Goal: Complete application form

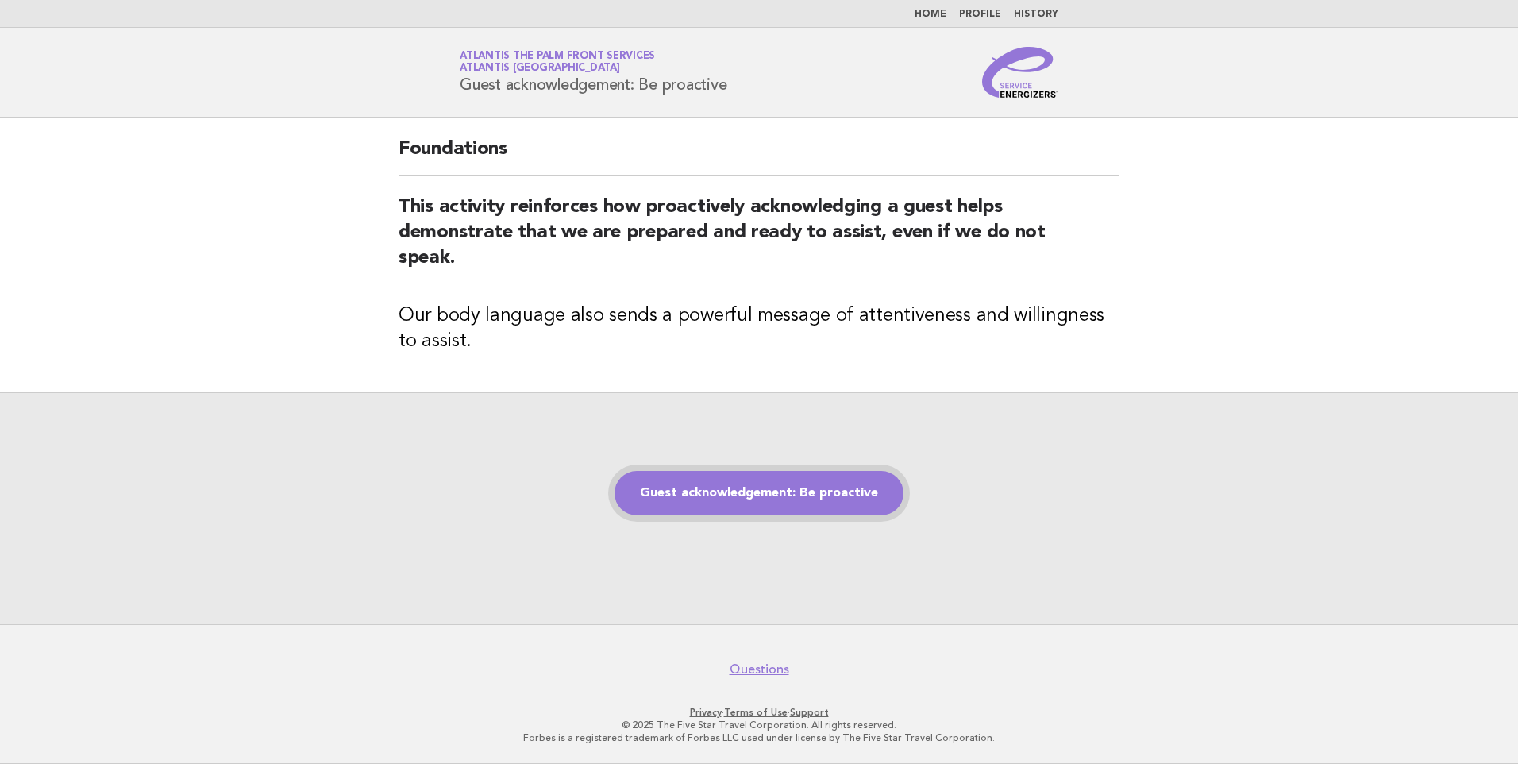
click at [738, 502] on link "Guest acknowledgement: Be proactive" at bounding box center [758, 493] width 289 height 44
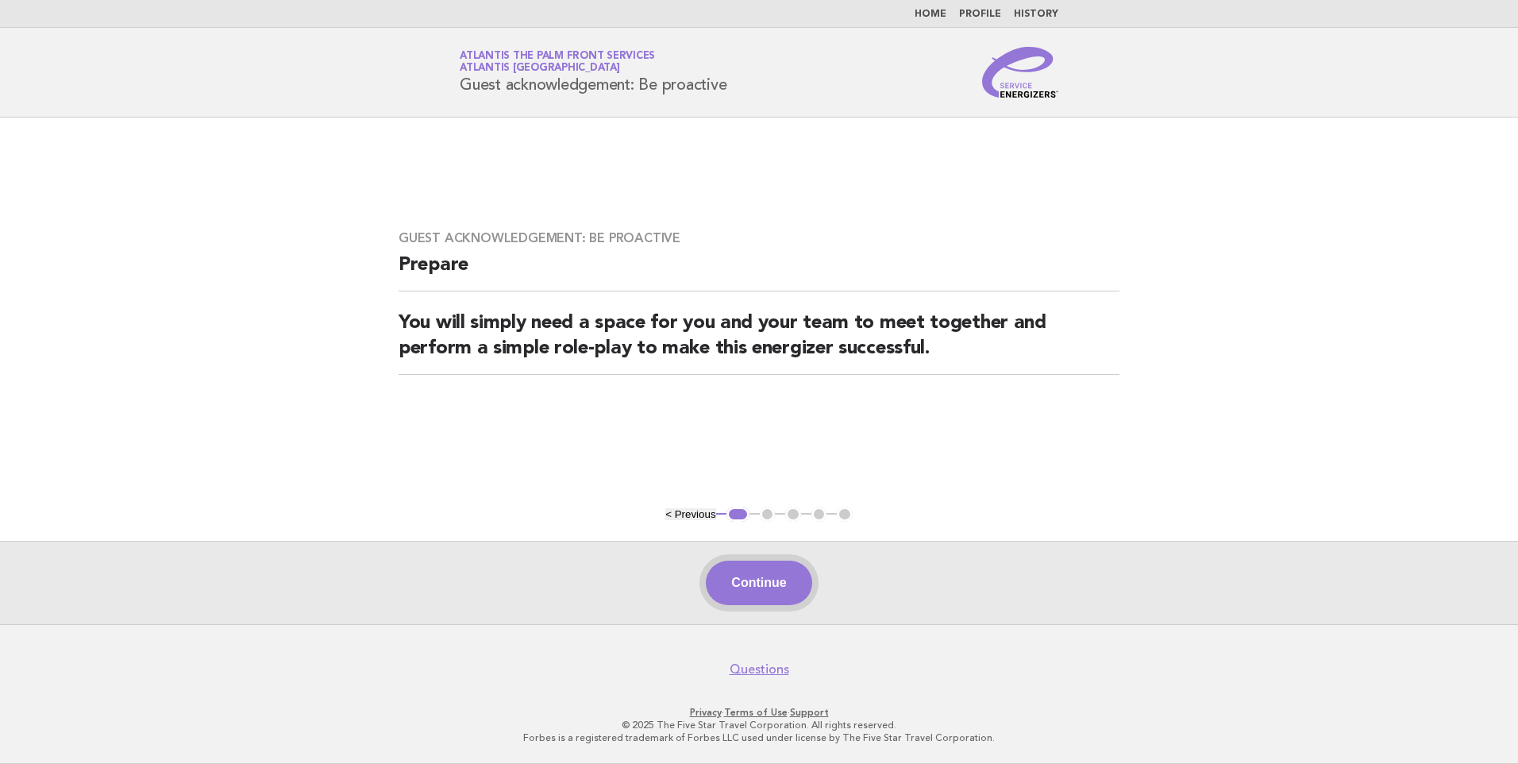
click at [781, 588] on button "Continue" at bounding box center [759, 582] width 106 height 44
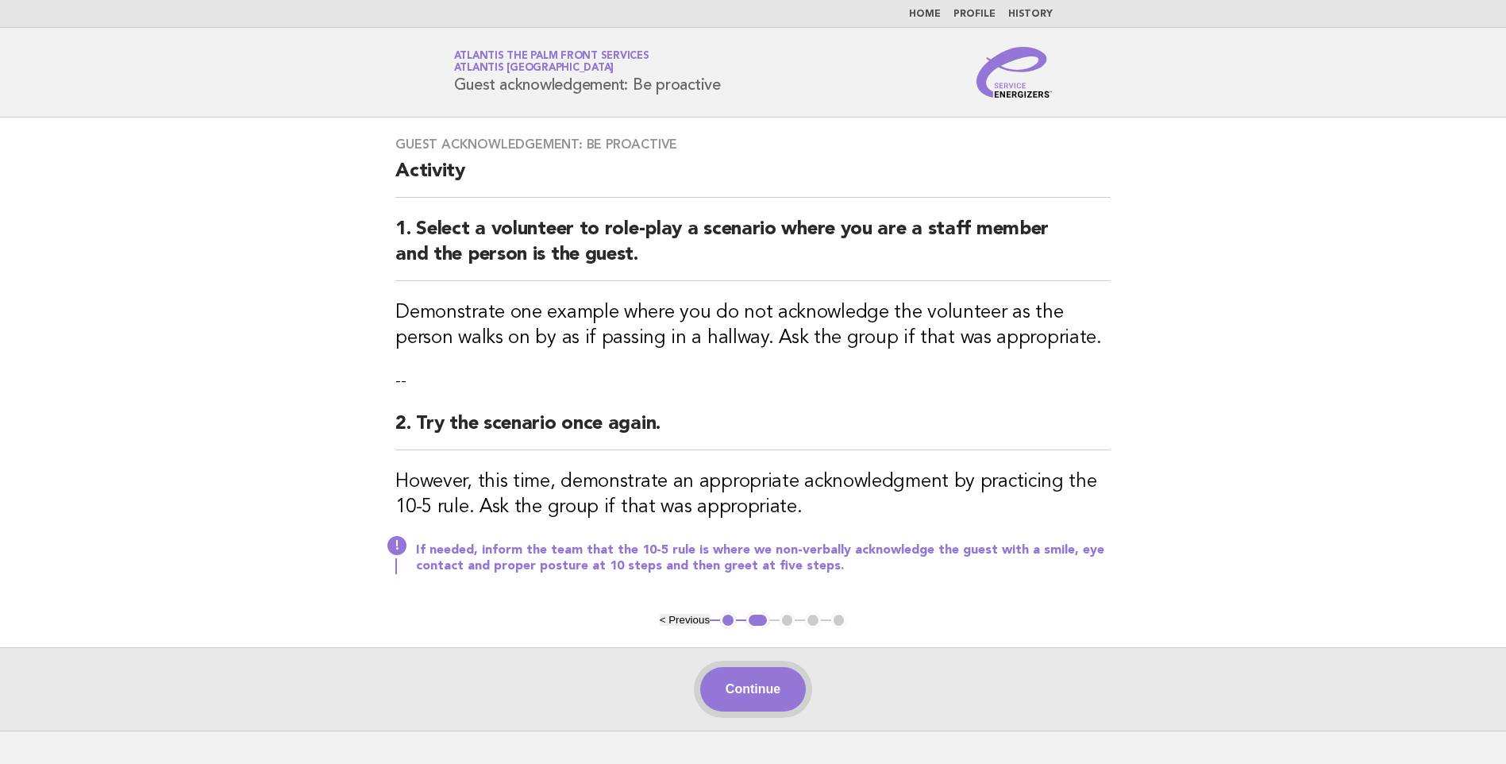
click at [752, 685] on button "Continue" at bounding box center [753, 689] width 106 height 44
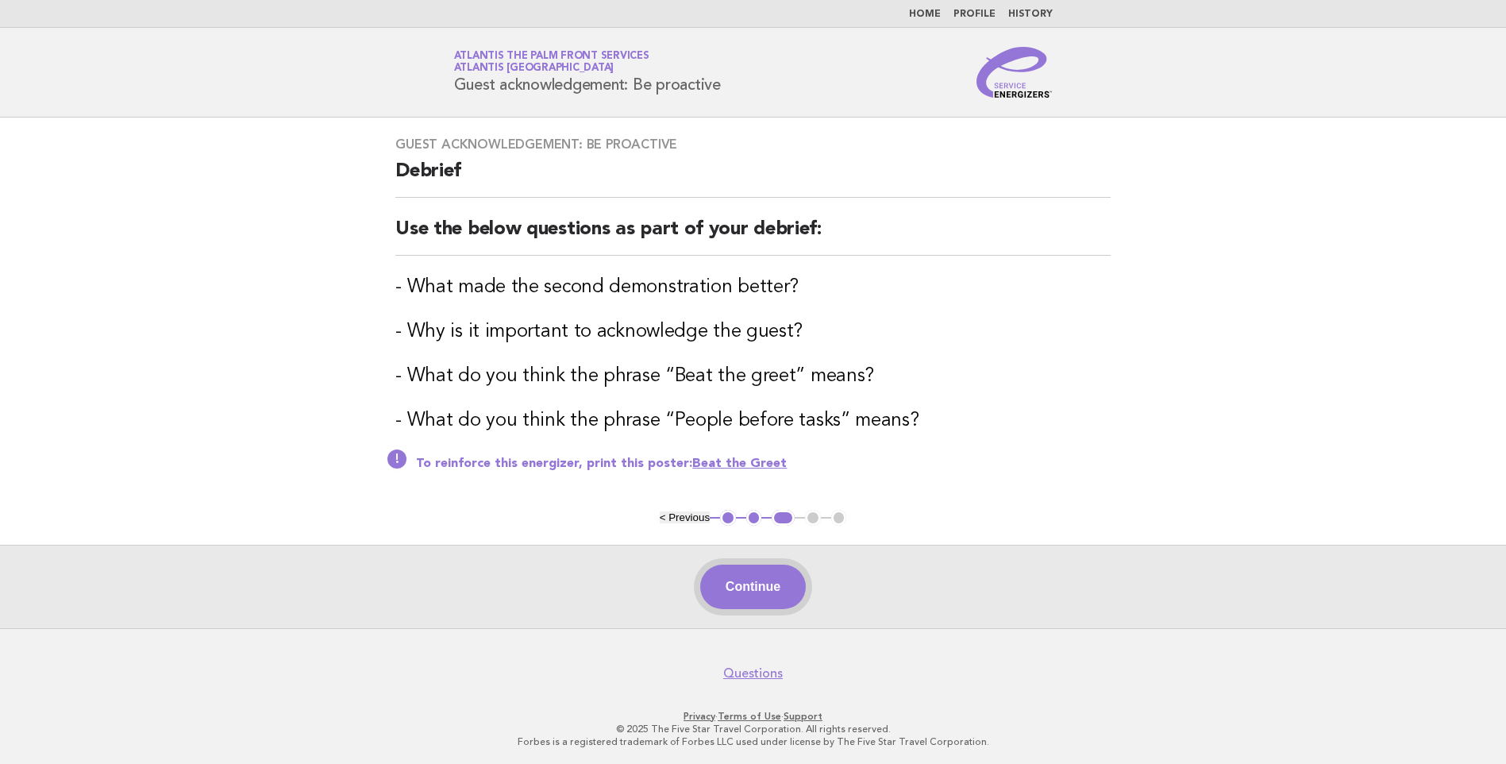
click at [750, 593] on button "Continue" at bounding box center [753, 586] width 106 height 44
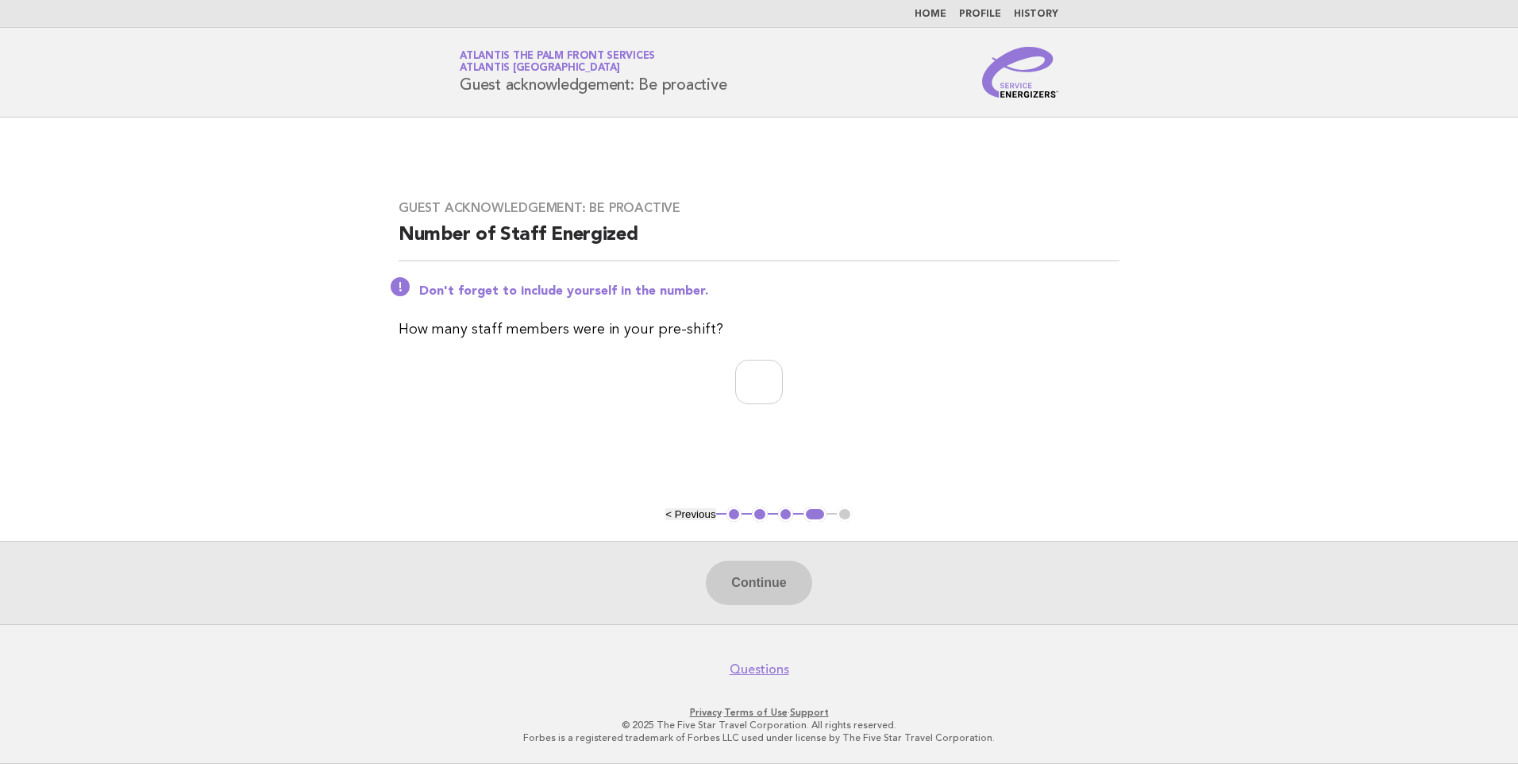
click at [771, 356] on div "Guest acknowledgement: Be proactive Number of Staff Energized Don't forget to i…" at bounding box center [758, 311] width 759 height 261
click at [774, 360] on input "number" at bounding box center [759, 382] width 48 height 44
type input "*"
click at [784, 578] on button "Continue" at bounding box center [759, 582] width 106 height 44
